Goal: Book appointment/travel/reservation

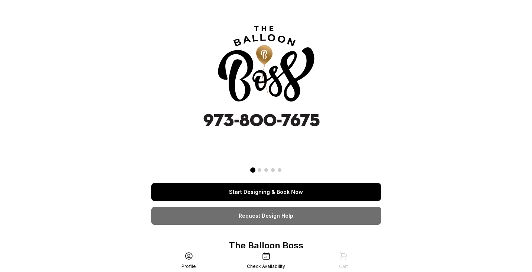
click at [330, 186] on link "Start Designing & Book Now" at bounding box center [266, 192] width 230 height 18
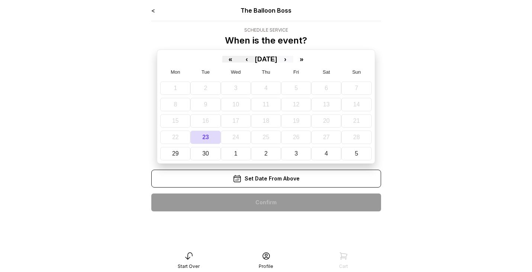
click at [293, 61] on button "›" at bounding box center [285, 59] width 16 height 7
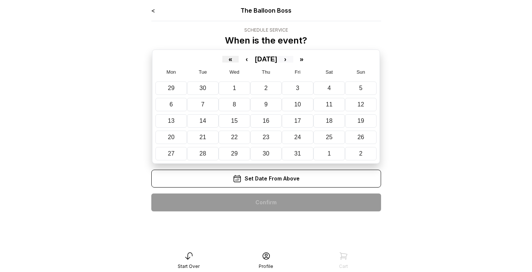
click at [293, 56] on button "›" at bounding box center [285, 59] width 16 height 7
click at [304, 138] on button "21" at bounding box center [298, 137] width 32 height 13
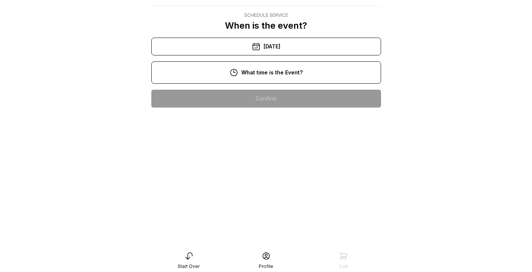
click at [265, 256] on div "5:00 pm" at bounding box center [266, 265] width 218 height 18
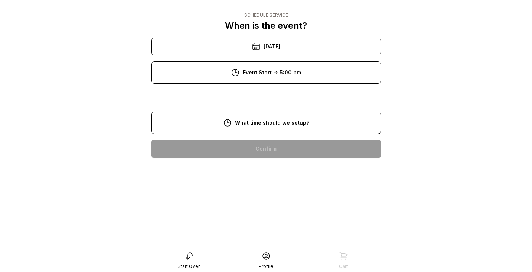
scroll to position [15, 0]
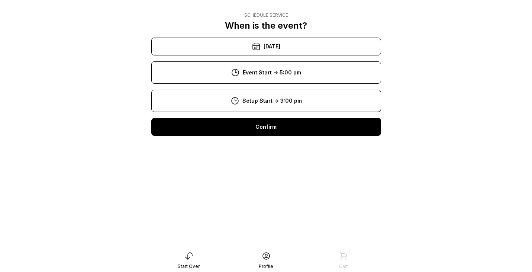
click at [255, 131] on div "Confirm" at bounding box center [266, 127] width 230 height 18
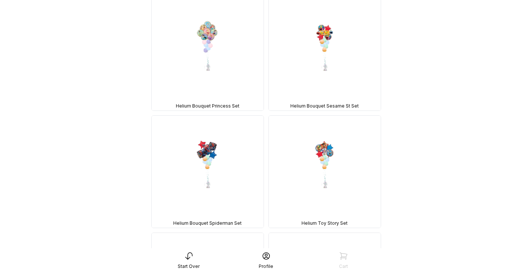
scroll to position [2761, 0]
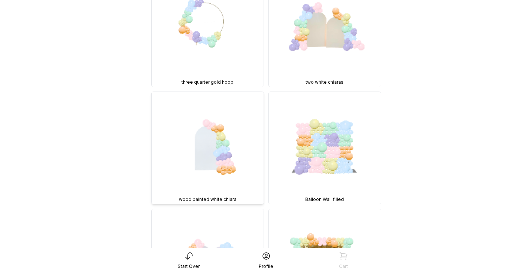
click at [227, 127] on img at bounding box center [208, 148] width 112 height 112
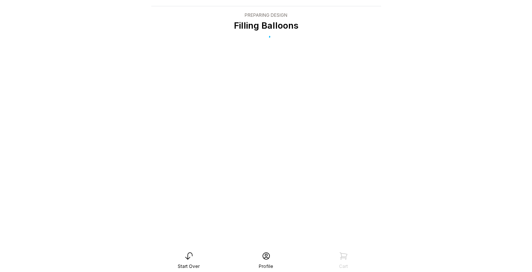
scroll to position [0, 0]
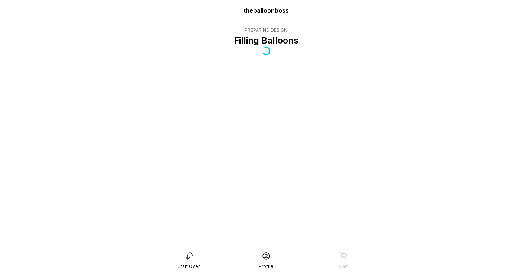
click at [190, 253] on icon at bounding box center [188, 255] width 9 height 9
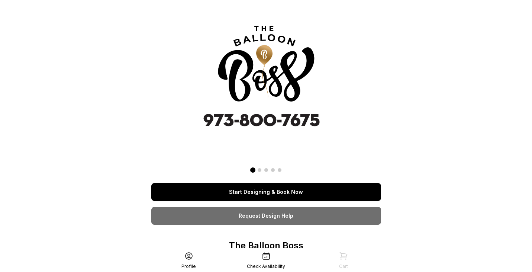
click at [249, 192] on link "Start Designing & Book Now" at bounding box center [266, 192] width 230 height 18
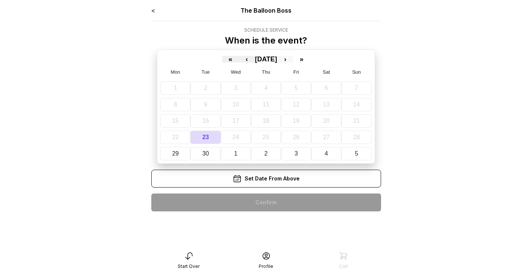
click at [293, 61] on button "›" at bounding box center [285, 59] width 16 height 7
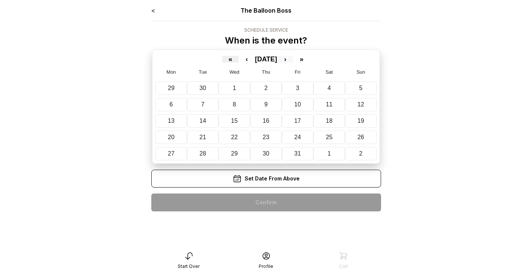
click at [293, 61] on button "›" at bounding box center [285, 59] width 16 height 7
click at [295, 135] on abbr "21" at bounding box center [298, 137] width 7 height 6
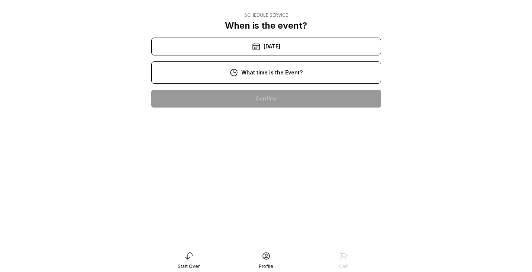
click at [269, 256] on div "5:00 pm" at bounding box center [266, 265] width 218 height 18
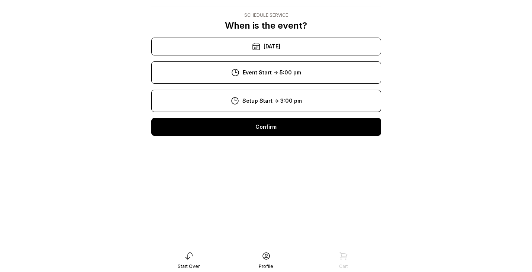
click at [247, 131] on div "Confirm" at bounding box center [266, 127] width 230 height 18
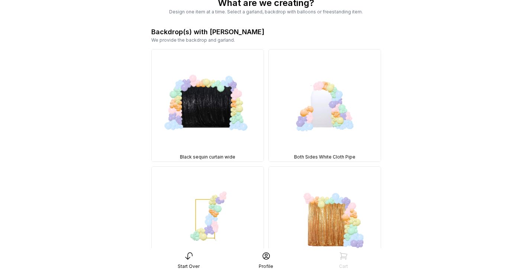
scroll to position [38, 0]
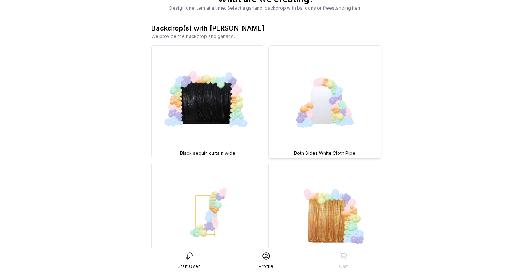
click at [292, 109] on img at bounding box center [325, 102] width 112 height 112
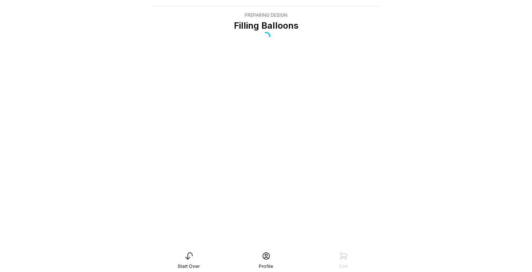
scroll to position [15, 0]
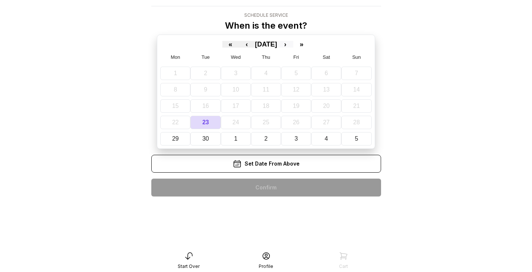
click at [293, 45] on button "›" at bounding box center [285, 44] width 16 height 7
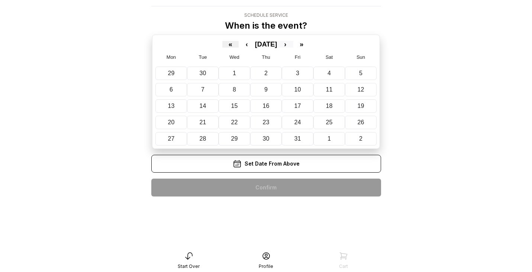
click at [293, 45] on button "›" at bounding box center [285, 44] width 16 height 7
click at [301, 118] on button "21" at bounding box center [298, 122] width 32 height 13
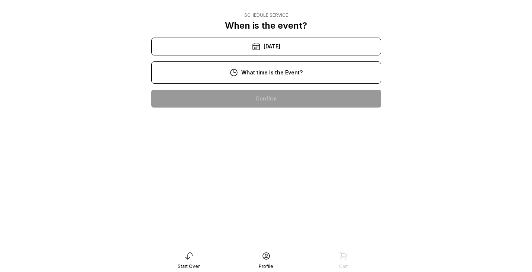
click at [259, 256] on div "5:00 pm" at bounding box center [266, 265] width 218 height 18
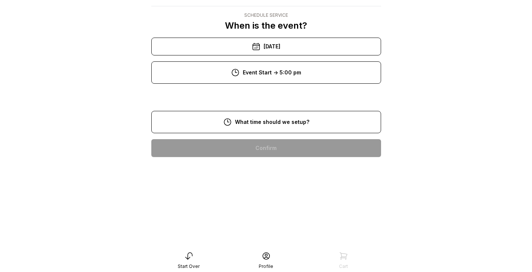
scroll to position [15, 0]
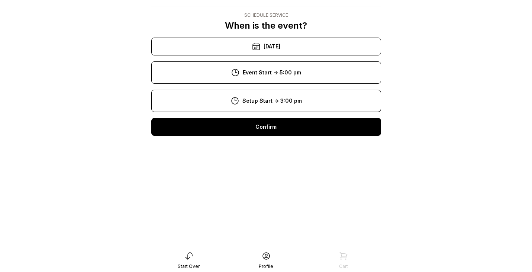
click at [252, 129] on div "Confirm" at bounding box center [266, 127] width 230 height 18
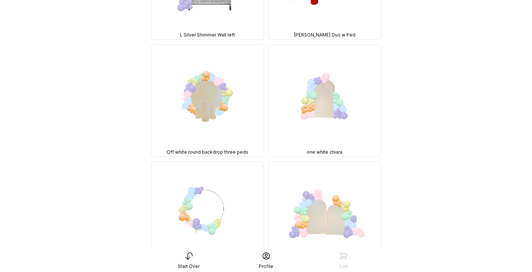
scroll to position [476, 0]
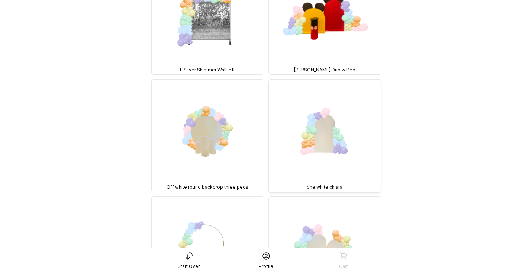
click at [308, 125] on img at bounding box center [325, 136] width 112 height 112
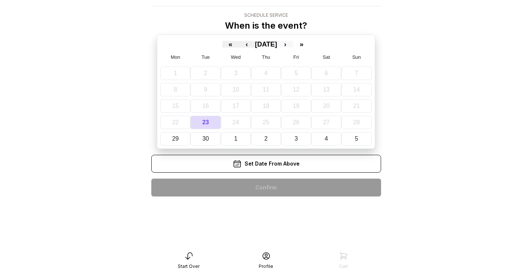
click at [293, 43] on button "›" at bounding box center [285, 44] width 16 height 7
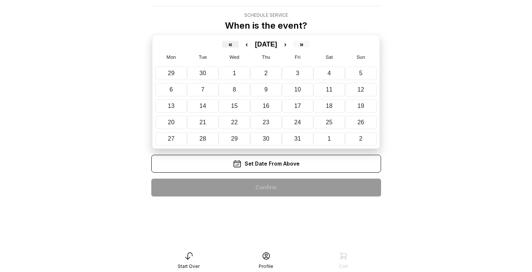
click at [310, 45] on button "»" at bounding box center [301, 44] width 16 height 7
click at [293, 42] on button "›" at bounding box center [285, 44] width 16 height 7
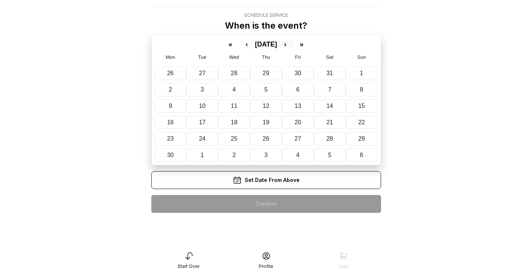
click at [293, 42] on button "›" at bounding box center [285, 44] width 16 height 7
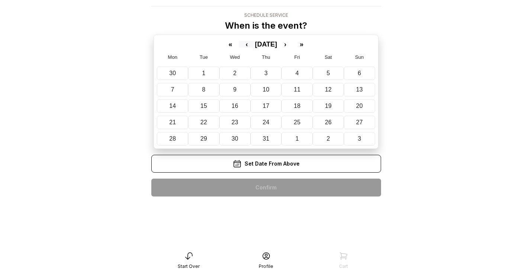
click at [239, 41] on button "‹" at bounding box center [247, 44] width 16 height 7
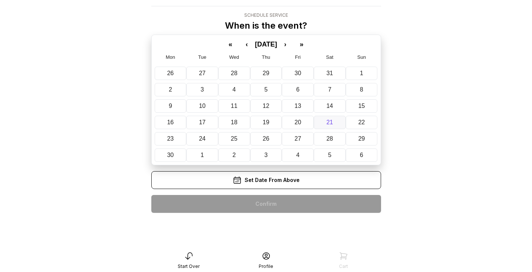
click at [329, 123] on abbr "21" at bounding box center [330, 122] width 7 height 6
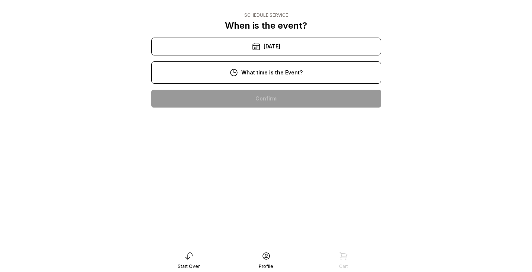
click at [271, 256] on div "5:00 pm" at bounding box center [266, 265] width 218 height 18
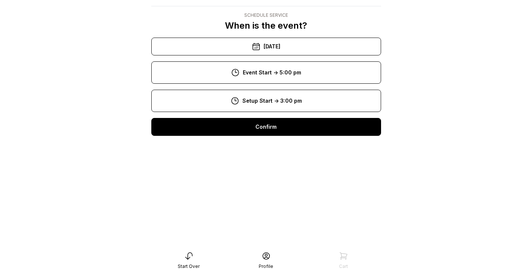
click at [265, 132] on div "Confirm" at bounding box center [266, 127] width 230 height 18
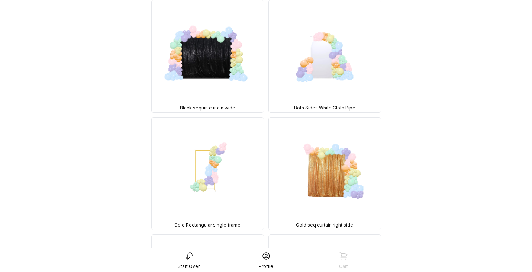
scroll to position [95, 0]
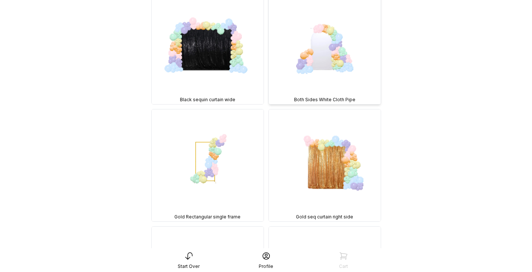
click at [302, 72] on img at bounding box center [325, 48] width 112 height 112
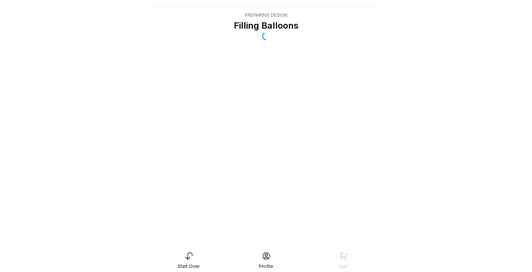
scroll to position [15, 0]
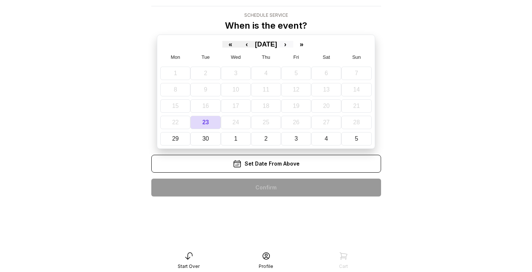
click at [293, 43] on button "›" at bounding box center [285, 44] width 16 height 7
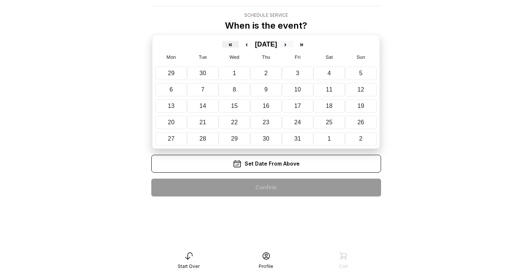
click at [293, 44] on button "›" at bounding box center [285, 44] width 16 height 7
click at [307, 118] on button "21" at bounding box center [298, 122] width 32 height 13
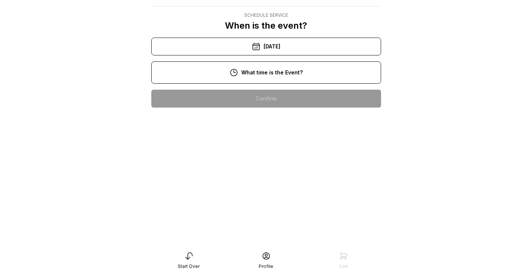
scroll to position [63, 0]
click at [265, 256] on div "5:00 pm" at bounding box center [266, 265] width 218 height 18
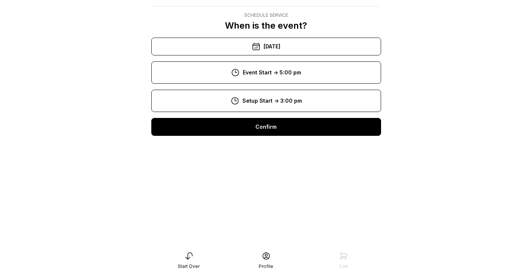
click at [248, 132] on div "Confirm" at bounding box center [266, 127] width 230 height 18
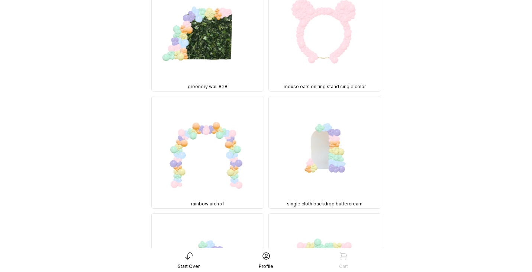
scroll to position [1518, 0]
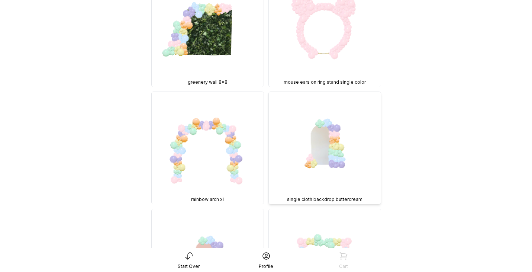
click at [319, 92] on img at bounding box center [325, 148] width 112 height 112
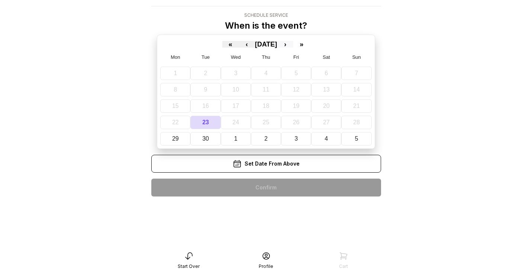
click at [293, 44] on button "›" at bounding box center [285, 44] width 16 height 7
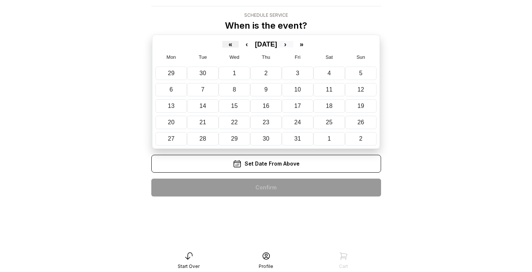
click at [293, 44] on button "›" at bounding box center [285, 44] width 16 height 7
click at [307, 122] on button "21" at bounding box center [298, 122] width 32 height 13
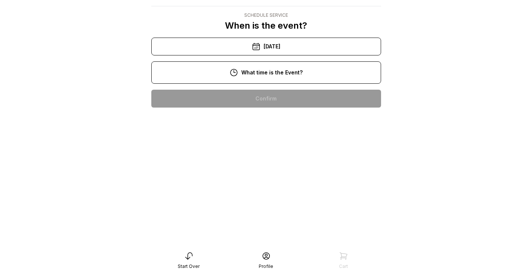
click at [284, 256] on div "5:00 pm" at bounding box center [266, 265] width 218 height 18
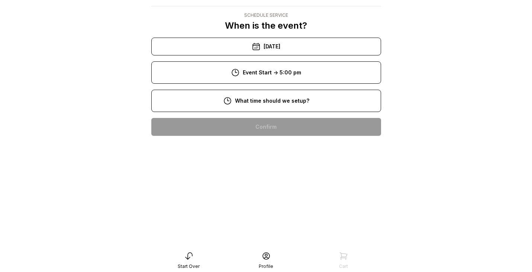
scroll to position [15, 0]
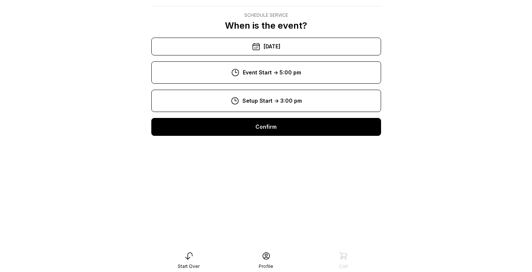
click at [279, 125] on div "Confirm" at bounding box center [266, 127] width 230 height 18
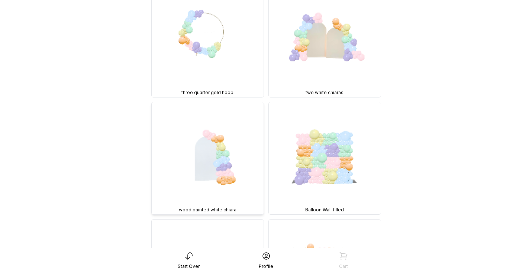
click at [233, 137] on img at bounding box center [208, 158] width 112 height 112
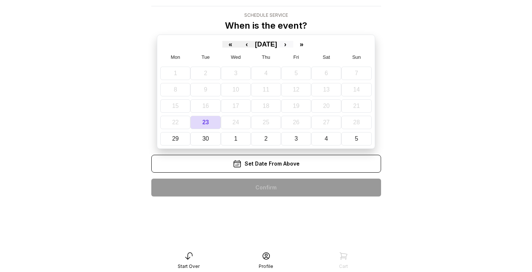
click at [293, 42] on button "›" at bounding box center [285, 44] width 16 height 7
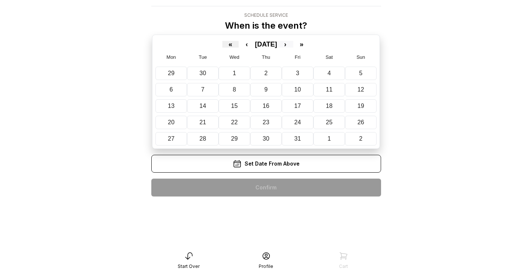
click at [293, 42] on button "›" at bounding box center [285, 44] width 16 height 7
click at [304, 121] on button "21" at bounding box center [298, 122] width 32 height 13
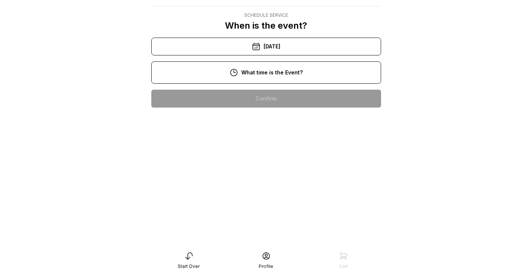
scroll to position [26, 0]
click at [274, 256] on div "5:00 pm" at bounding box center [266, 265] width 218 height 18
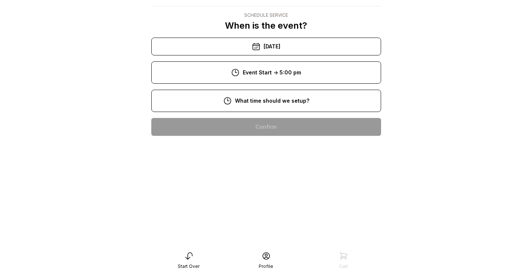
scroll to position [15, 0]
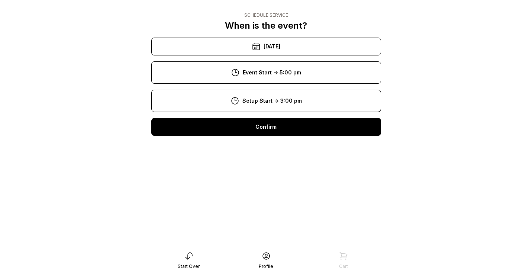
click at [268, 128] on div "Confirm" at bounding box center [266, 127] width 230 height 18
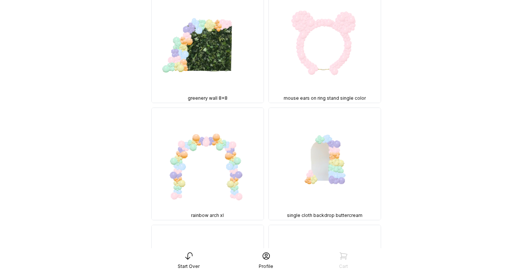
scroll to position [1577, 0]
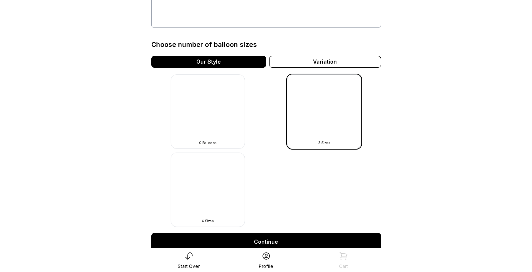
scroll to position [174, 0]
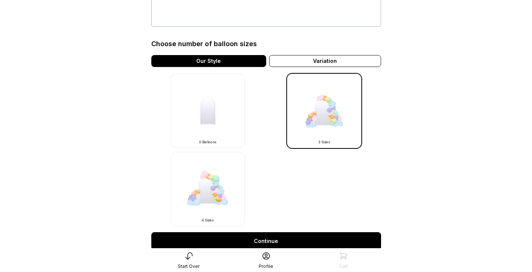
click at [219, 192] on img at bounding box center [208, 189] width 74 height 74
click at [213, 189] on img at bounding box center [208, 189] width 74 height 74
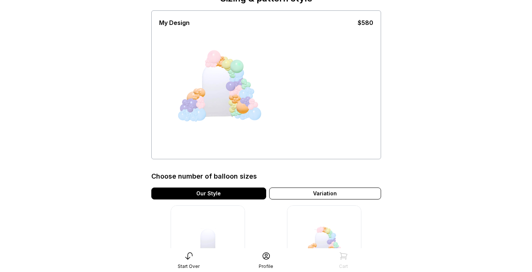
scroll to position [101, 0]
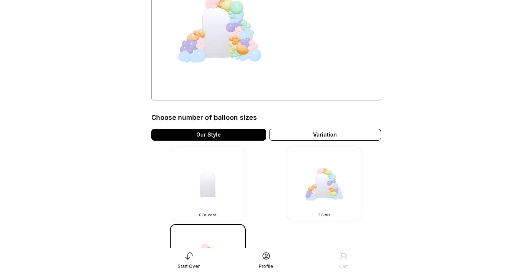
click at [213, 189] on img at bounding box center [208, 184] width 74 height 74
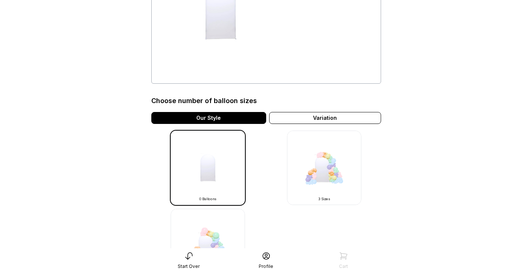
scroll to position [246, 0]
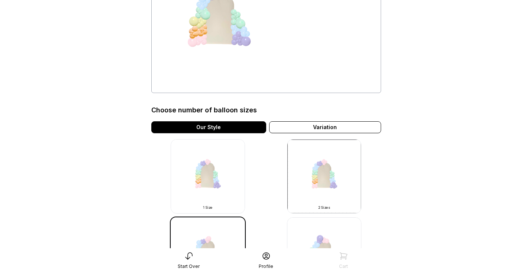
scroll to position [118, 0]
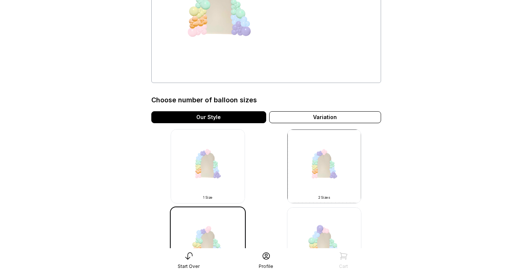
click at [241, 170] on img at bounding box center [208, 166] width 74 height 74
click at [226, 166] on img at bounding box center [208, 166] width 74 height 74
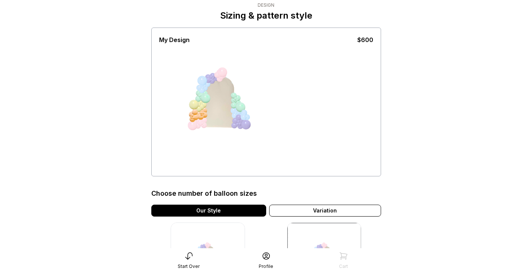
scroll to position [0, 0]
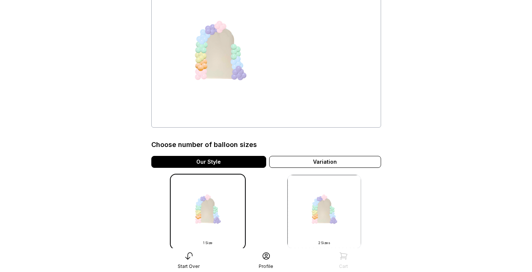
scroll to position [74, 0]
click at [320, 213] on img at bounding box center [324, 211] width 74 height 74
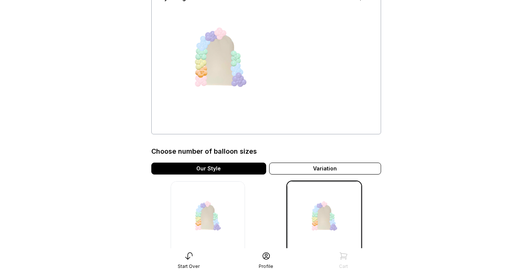
scroll to position [29, 0]
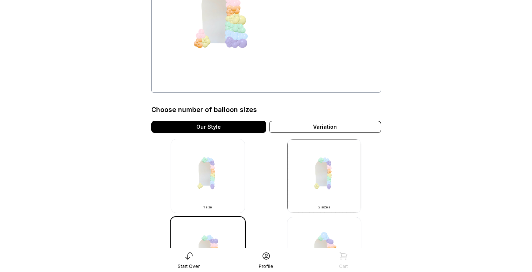
scroll to position [114, 0]
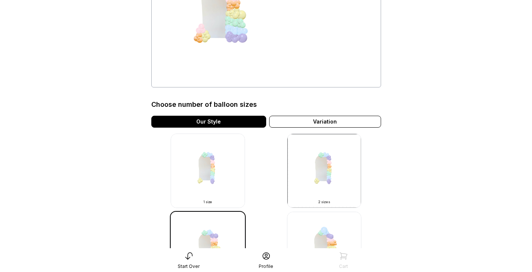
click at [206, 176] on img at bounding box center [208, 171] width 74 height 74
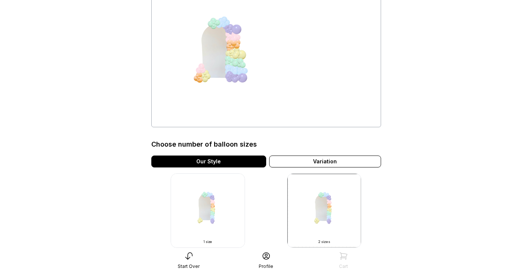
scroll to position [67, 0]
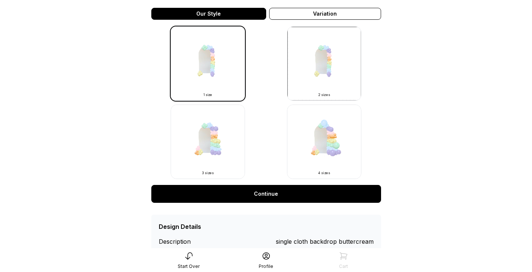
scroll to position [246, 0]
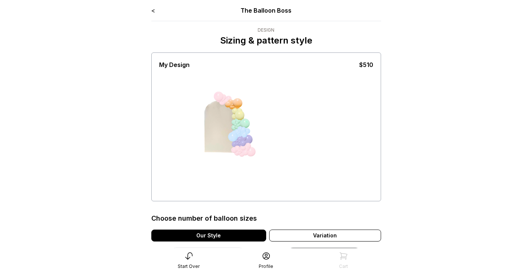
scroll to position [87, 0]
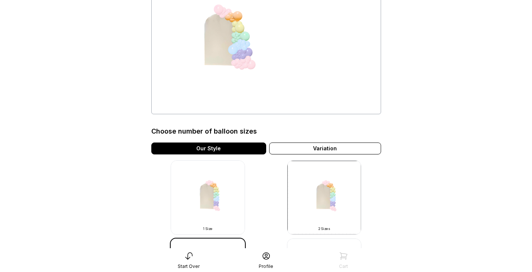
click at [224, 199] on img at bounding box center [208, 197] width 74 height 74
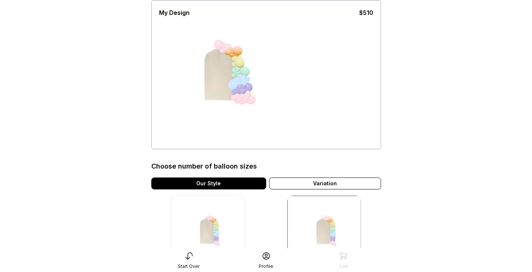
scroll to position [47, 0]
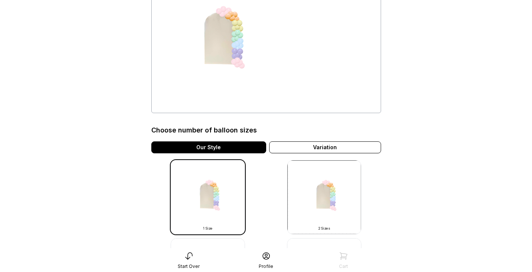
scroll to position [89, 0]
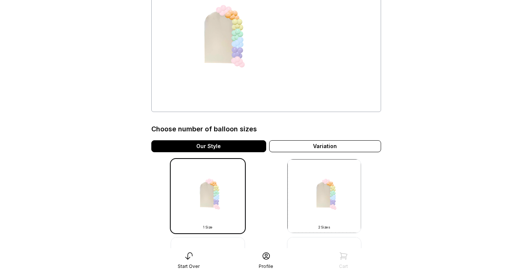
click at [317, 186] on img at bounding box center [324, 196] width 74 height 74
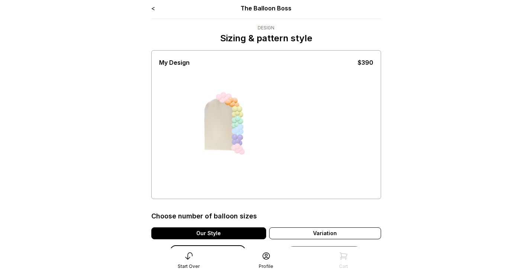
scroll to position [1, 0]
